Goal: Information Seeking & Learning: Learn about a topic

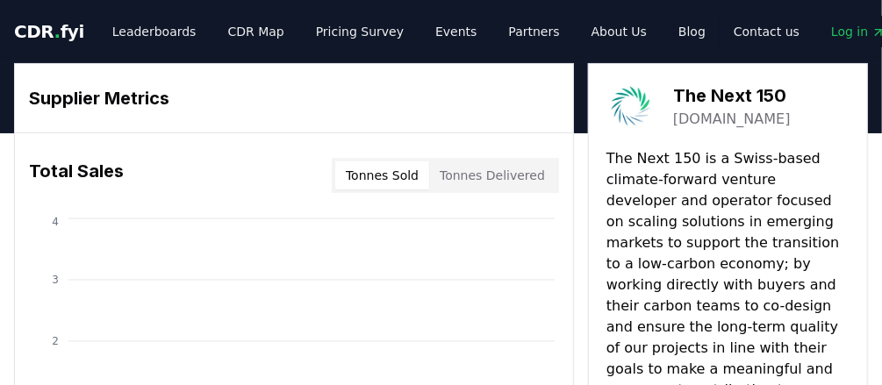
click at [732, 119] on link "thenext150.com" at bounding box center [732, 119] width 118 height 21
click at [501, 169] on button "Tonnes Delivered" at bounding box center [492, 175] width 126 height 28
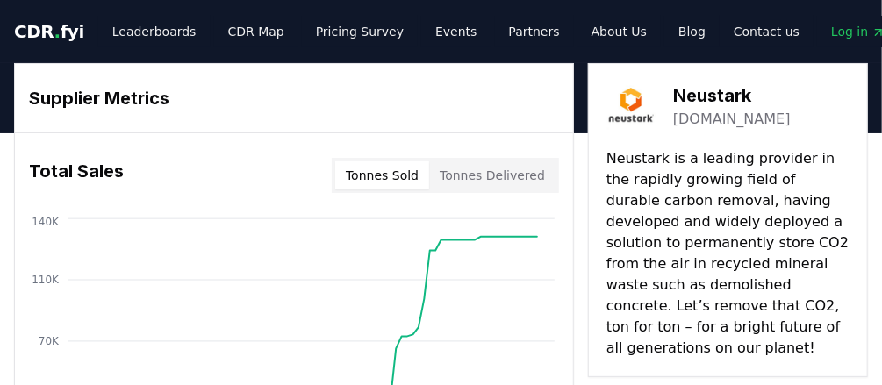
click at [514, 171] on button "Tonnes Delivered" at bounding box center [492, 175] width 126 height 28
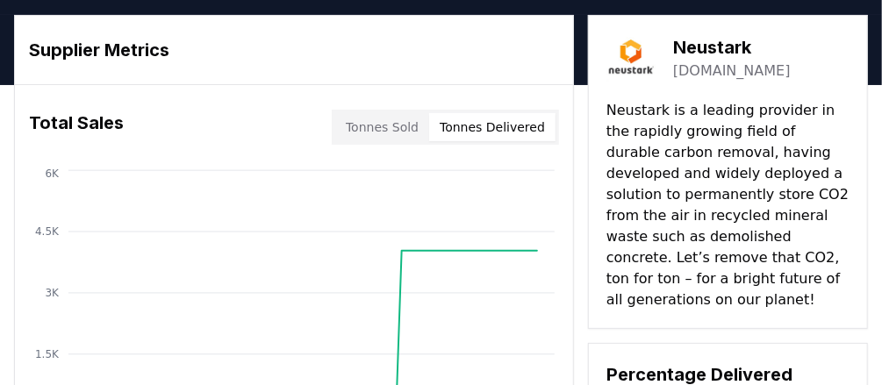
scroll to position [70, 0]
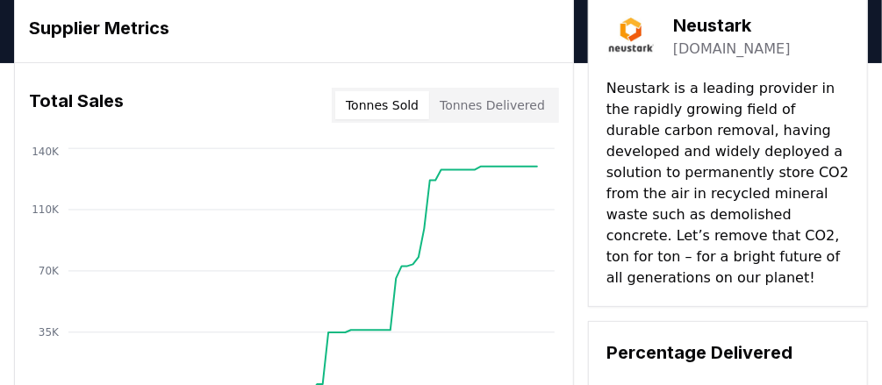
click at [405, 111] on button "Tonnes Sold" at bounding box center [382, 105] width 94 height 28
click at [725, 52] on link "neustark.com" at bounding box center [732, 49] width 118 height 21
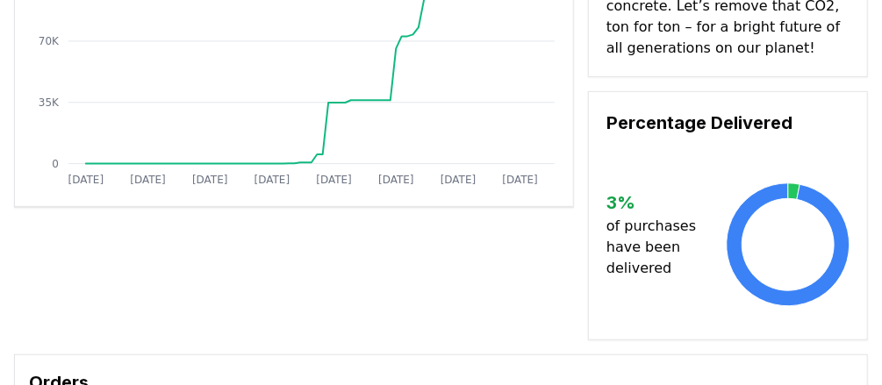
scroll to position [0, 0]
